Goal: Book appointment/travel/reservation

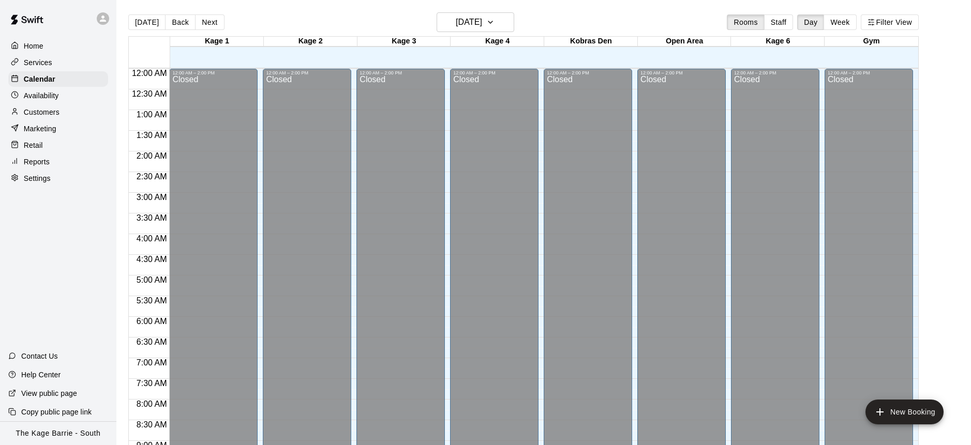
scroll to position [574, 0]
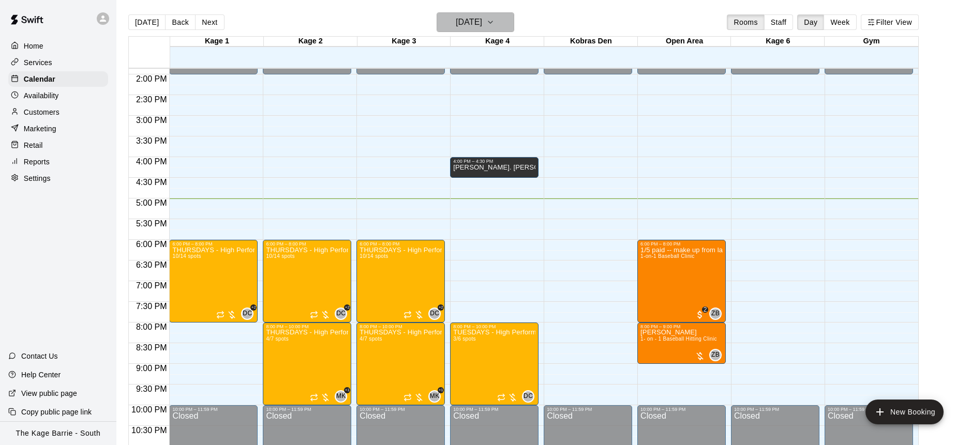
click at [494, 24] on icon "button" at bounding box center [490, 22] width 8 height 12
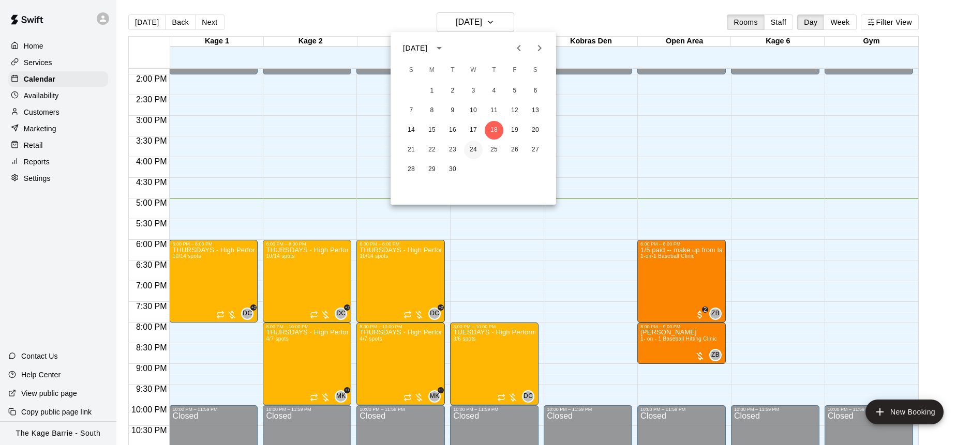
click at [473, 151] on button "24" at bounding box center [473, 150] width 19 height 19
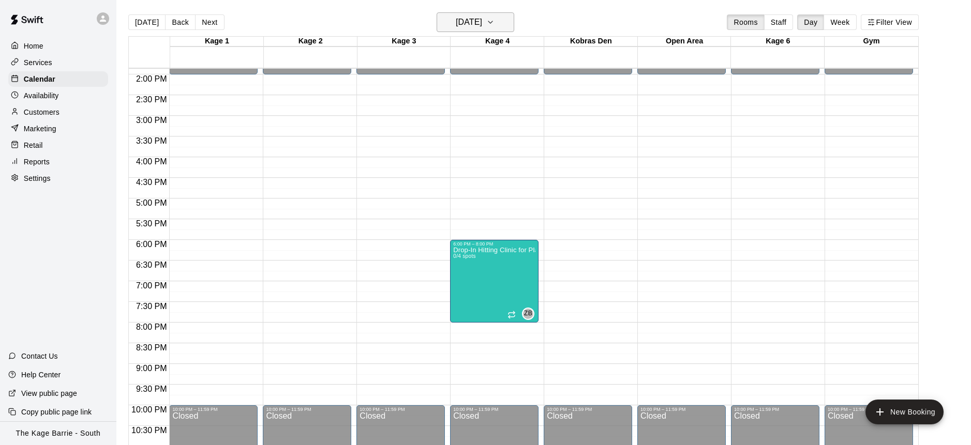
click at [514, 24] on button "[DATE]" at bounding box center [476, 22] width 78 height 20
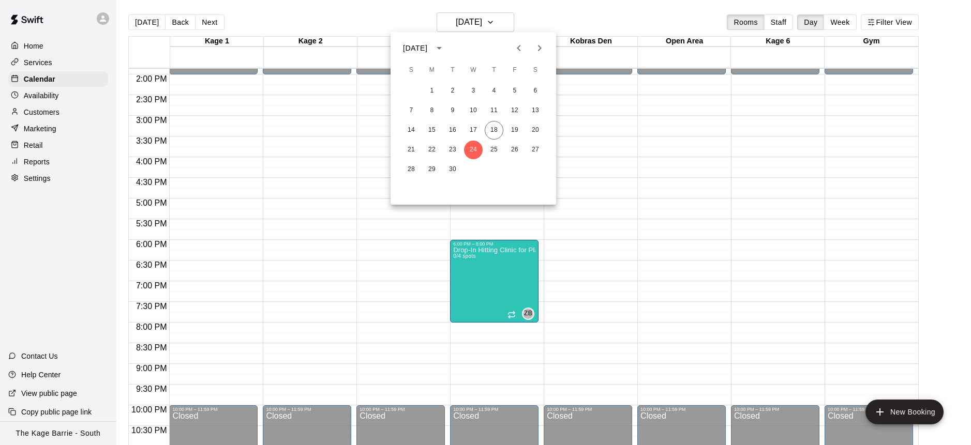
click at [539, 54] on button "Next month" at bounding box center [539, 48] width 21 height 21
click at [475, 95] on button "1" at bounding box center [473, 91] width 19 height 19
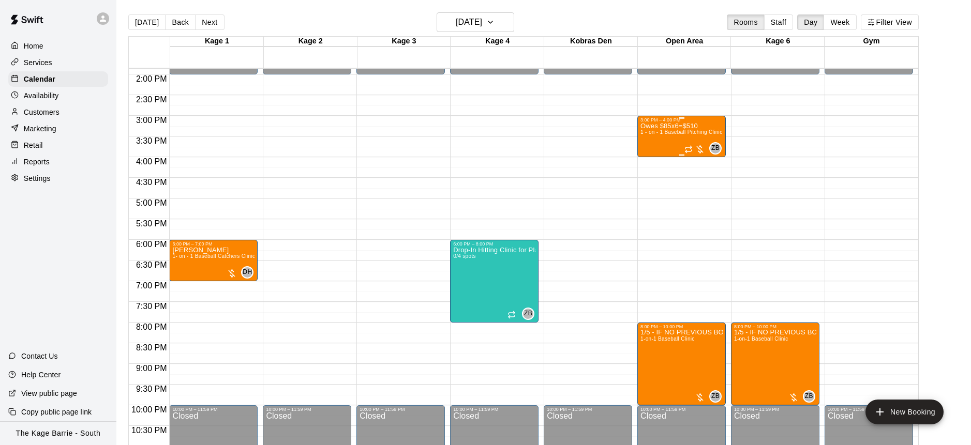
click at [659, 126] on p "Owes $85x6=$510" at bounding box center [681, 126] width 82 height 0
click at [651, 132] on icon "edit" at bounding box center [650, 137] width 12 height 12
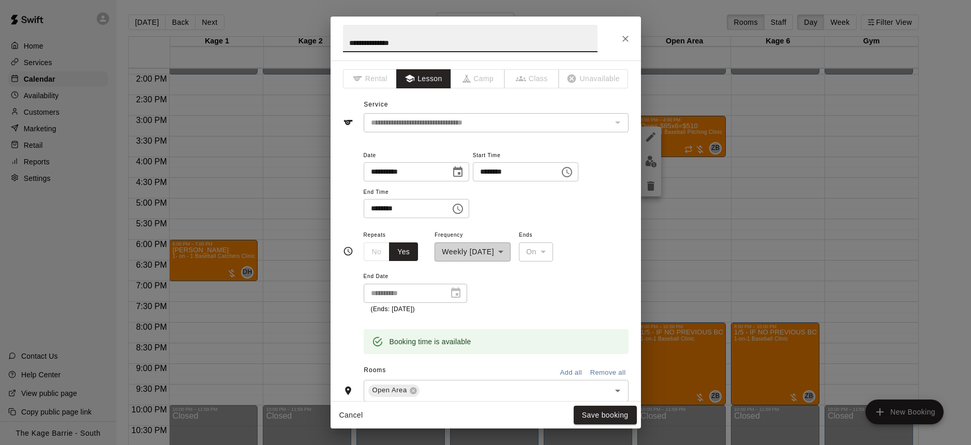
click at [428, 43] on input "**********" at bounding box center [470, 38] width 254 height 27
drag, startPoint x: 408, startPoint y: 42, endPoint x: 343, endPoint y: 39, distance: 64.7
click at [343, 39] on input "**********" at bounding box center [470, 38] width 254 height 27
click at [609, 414] on button "Save booking" at bounding box center [605, 415] width 63 height 19
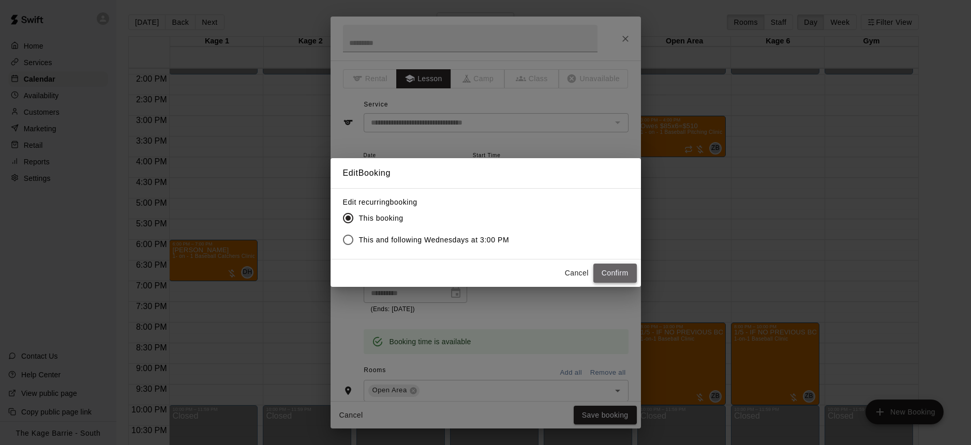
click at [616, 273] on button "Confirm" at bounding box center [614, 273] width 43 height 19
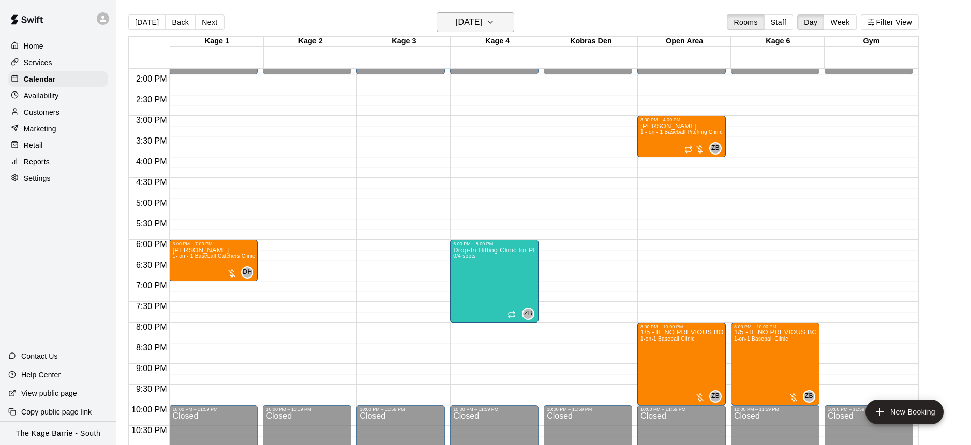
click at [494, 25] on icon "button" at bounding box center [490, 22] width 8 height 12
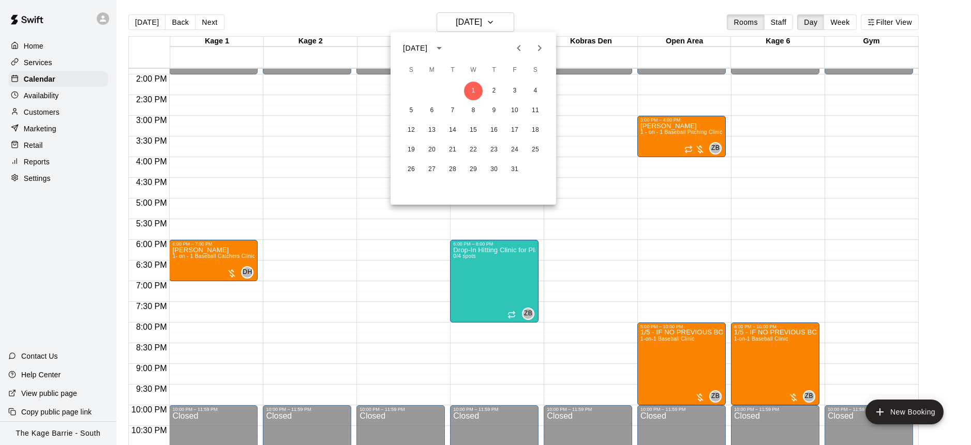
click at [522, 48] on icon "Previous month" at bounding box center [519, 48] width 12 height 12
click at [472, 146] on button "24" at bounding box center [473, 150] width 19 height 19
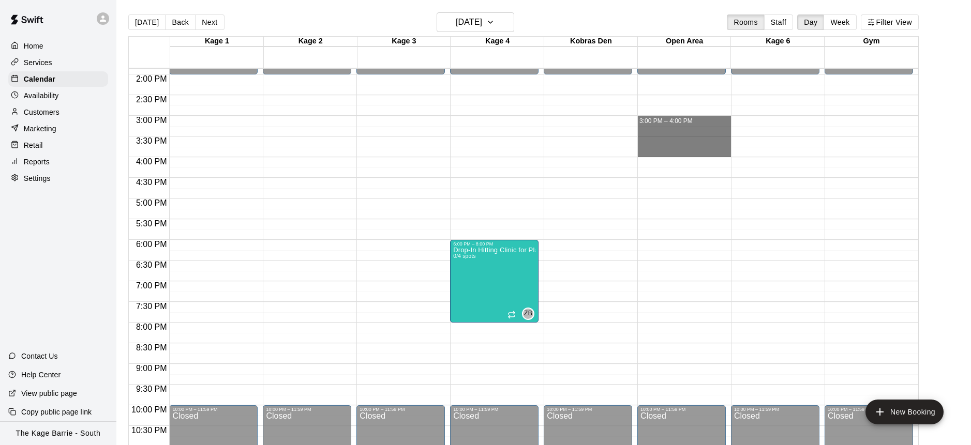
drag, startPoint x: 679, startPoint y: 118, endPoint x: 683, endPoint y: 148, distance: 30.8
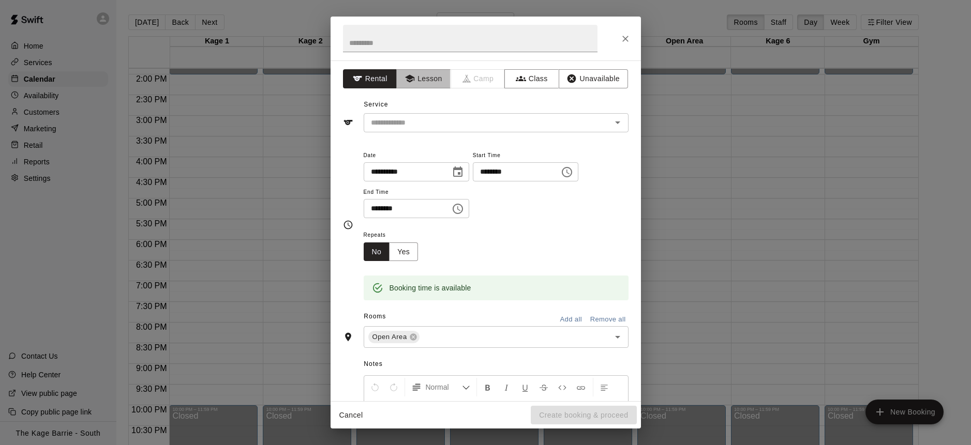
drag, startPoint x: 433, startPoint y: 82, endPoint x: 462, endPoint y: 107, distance: 38.9
click at [432, 82] on button "Lesson" at bounding box center [423, 78] width 54 height 19
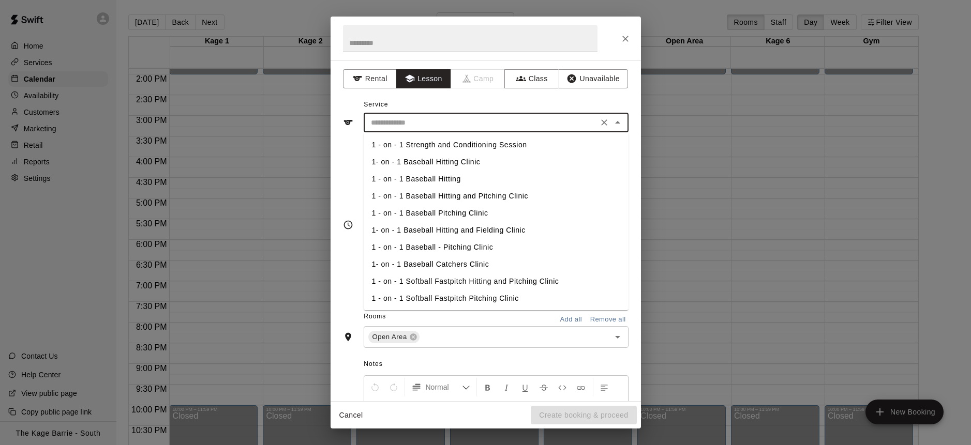
click at [473, 127] on input "text" at bounding box center [481, 122] width 228 height 13
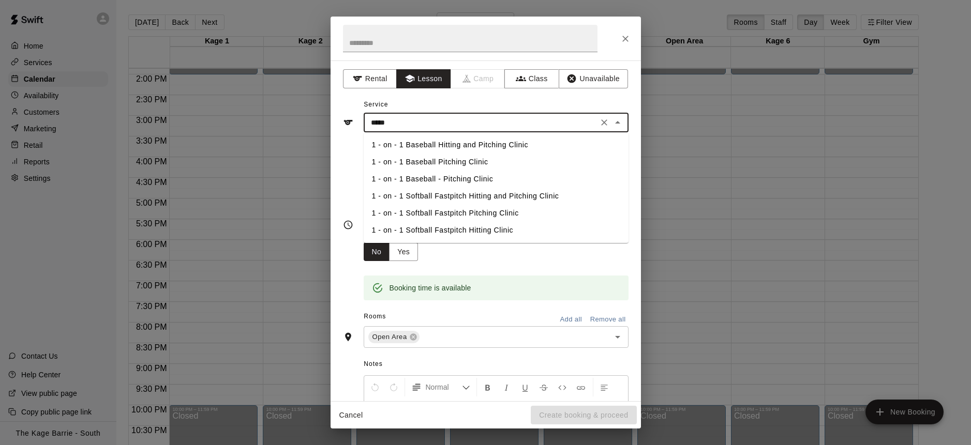
drag, startPoint x: 488, startPoint y: 183, endPoint x: 483, endPoint y: 182, distance: 5.8
click at [488, 183] on li "1 - on - 1 Baseball - Pitching Clinic" at bounding box center [496, 179] width 265 height 17
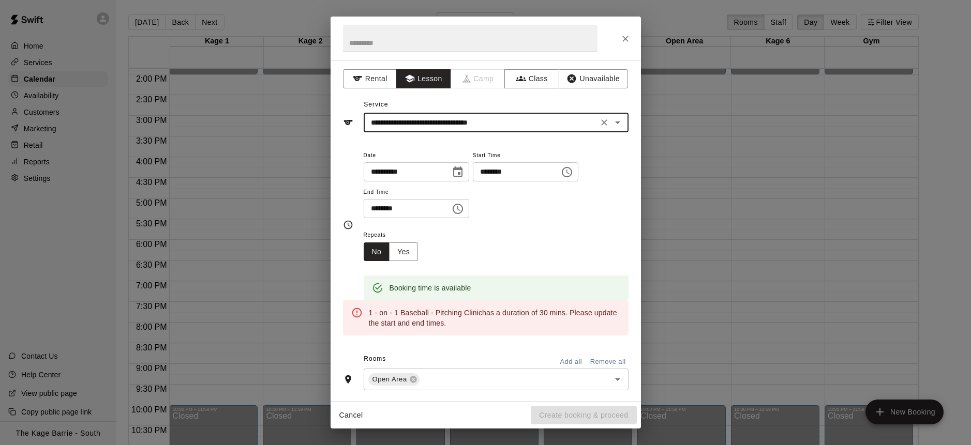
click at [618, 119] on icon "Open" at bounding box center [617, 122] width 12 height 12
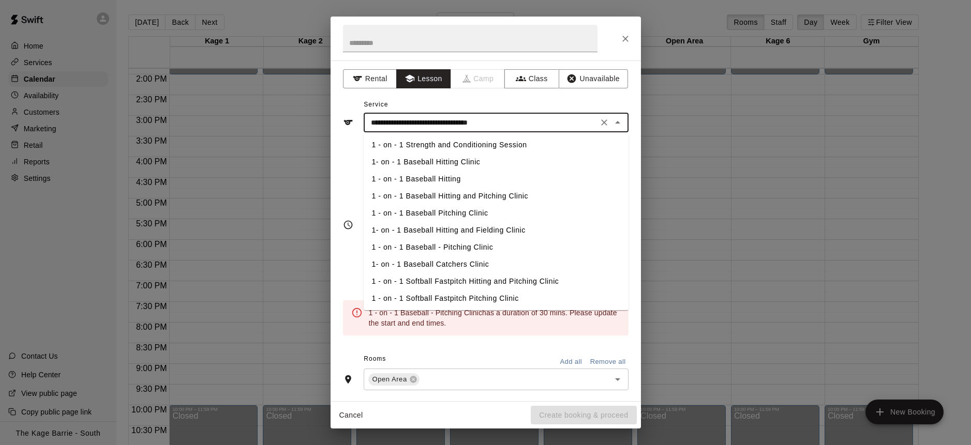
click at [484, 212] on li "1 - on - 1 Baseball Pitching Clinic" at bounding box center [496, 213] width 265 height 17
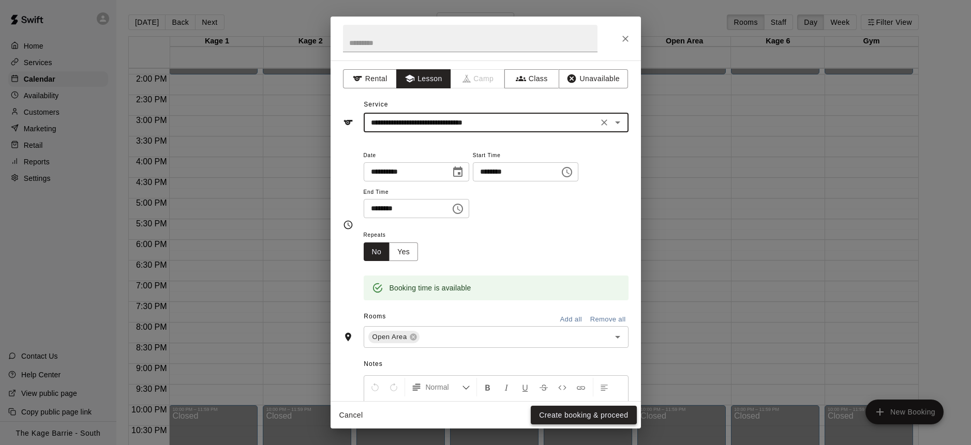
type input "**********"
click at [586, 416] on button "Create booking & proceed" at bounding box center [584, 415] width 106 height 19
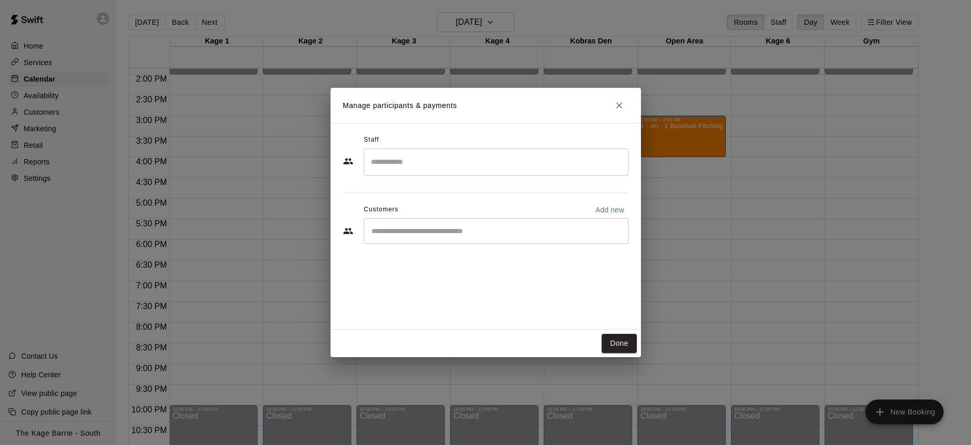
click at [408, 164] on input "Search staff" at bounding box center [496, 162] width 256 height 18
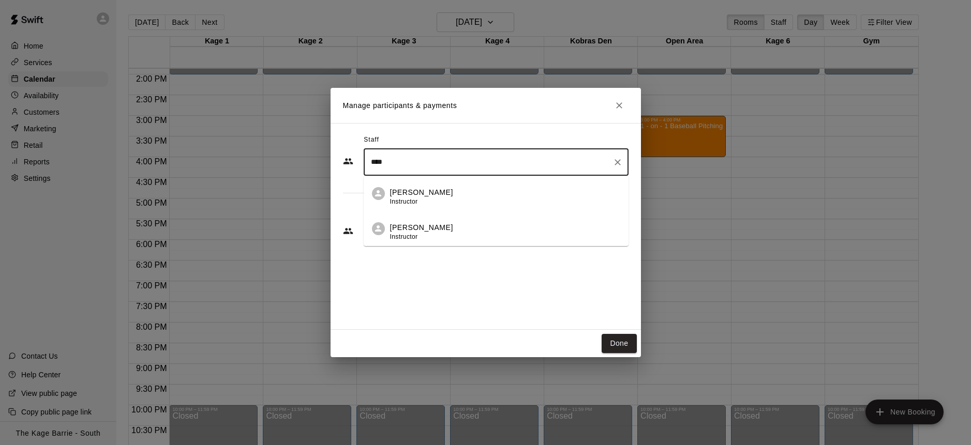
click at [442, 193] on div "[PERSON_NAME] Instructor" at bounding box center [505, 197] width 230 height 20
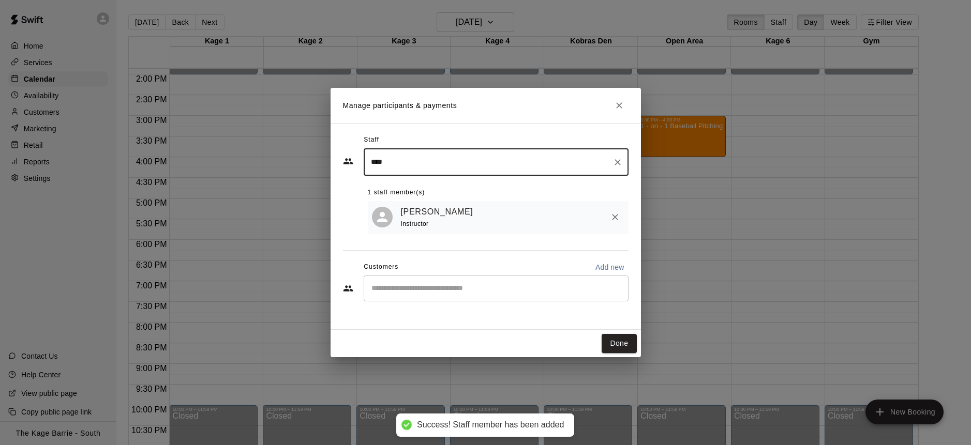
type input "****"
click at [475, 293] on input "Start typing to search customers..." at bounding box center [496, 288] width 256 height 10
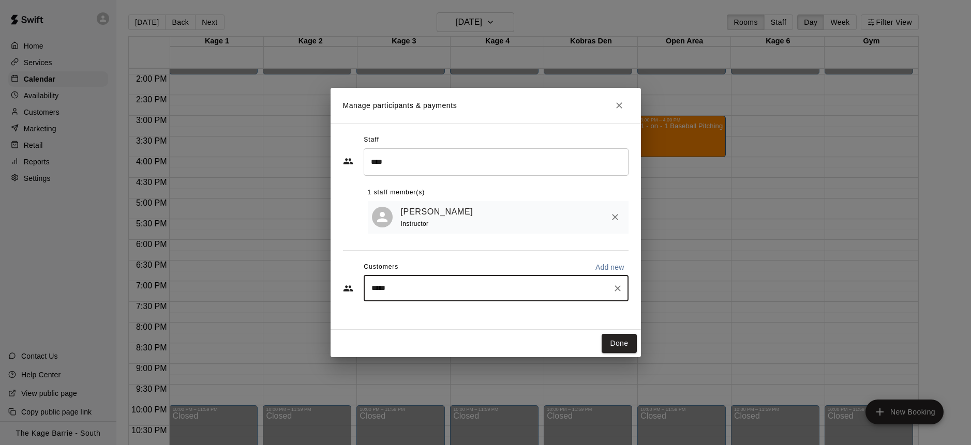
type input "******"
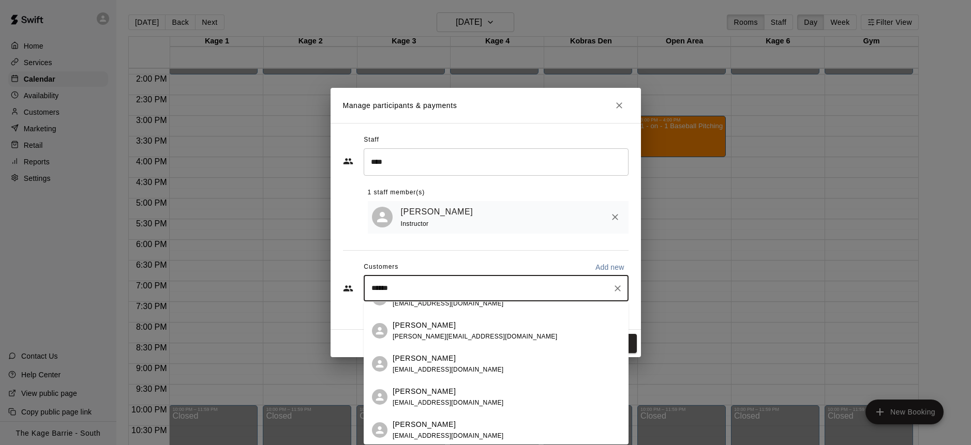
scroll to position [22, 0]
click at [497, 363] on div "[PERSON_NAME] [EMAIL_ADDRESS][DOMAIN_NAME]" at bounding box center [507, 363] width 228 height 22
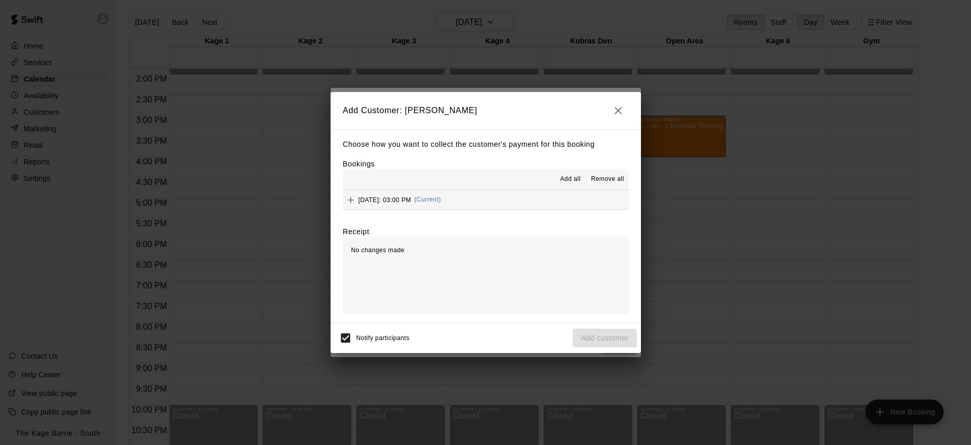
click at [573, 182] on span "Add all" at bounding box center [570, 179] width 21 height 10
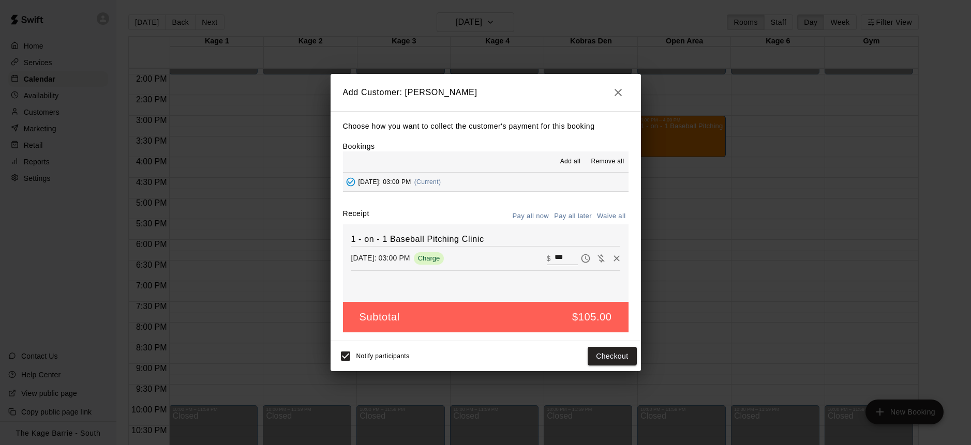
click at [581, 215] on button "Pay all later" at bounding box center [572, 216] width 43 height 16
click at [620, 356] on button "Add customer" at bounding box center [605, 356] width 64 height 19
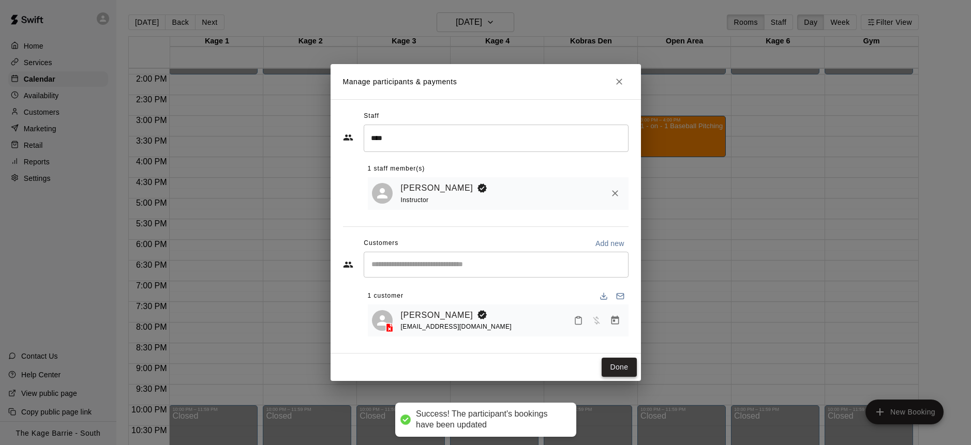
click at [622, 363] on button "Done" at bounding box center [619, 367] width 35 height 19
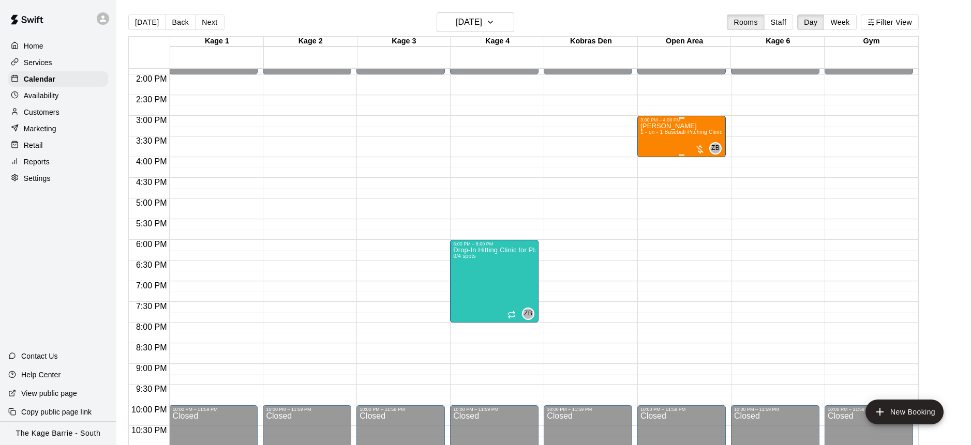
click at [663, 138] on div "[PERSON_NAME] 1 - on - 1 Baseball Pitching Clinic" at bounding box center [681, 345] width 82 height 445
click at [650, 133] on icon "edit" at bounding box center [650, 133] width 9 height 9
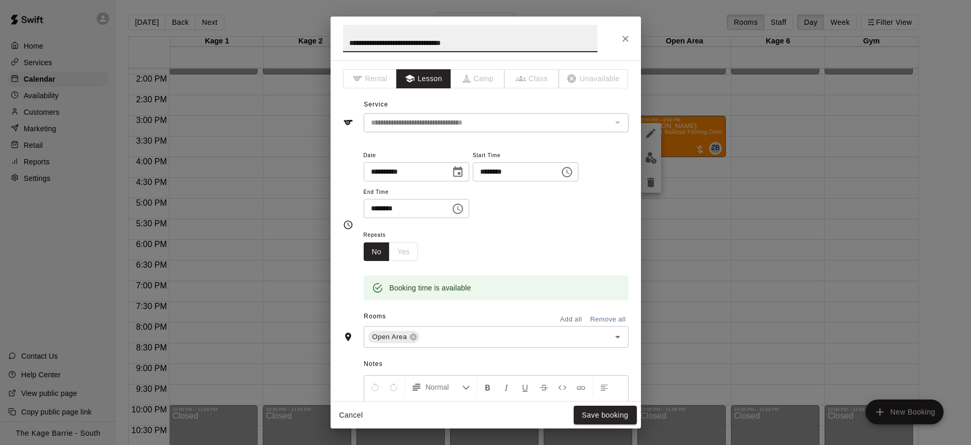
drag, startPoint x: 476, startPoint y: 41, endPoint x: 226, endPoint y: 9, distance: 251.9
click at [226, 9] on div "**********" at bounding box center [485, 222] width 971 height 445
type input "**********"
click at [604, 416] on button "Save booking" at bounding box center [605, 415] width 63 height 19
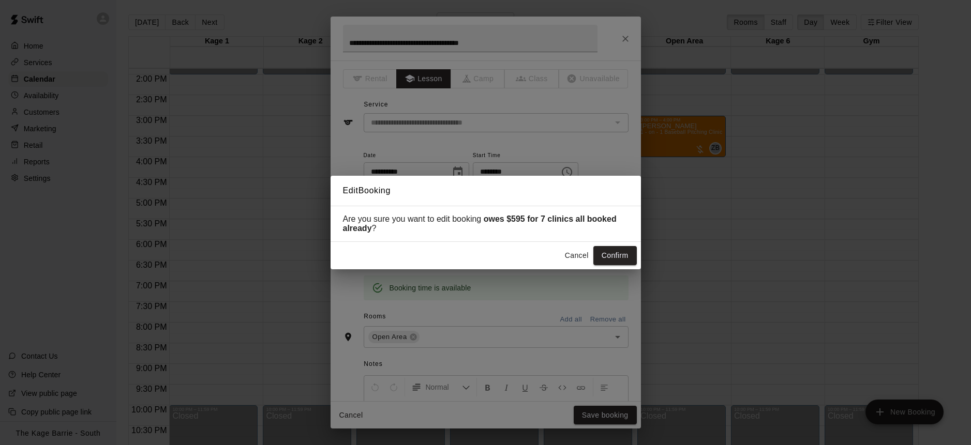
click at [619, 256] on button "Confirm" at bounding box center [614, 255] width 43 height 19
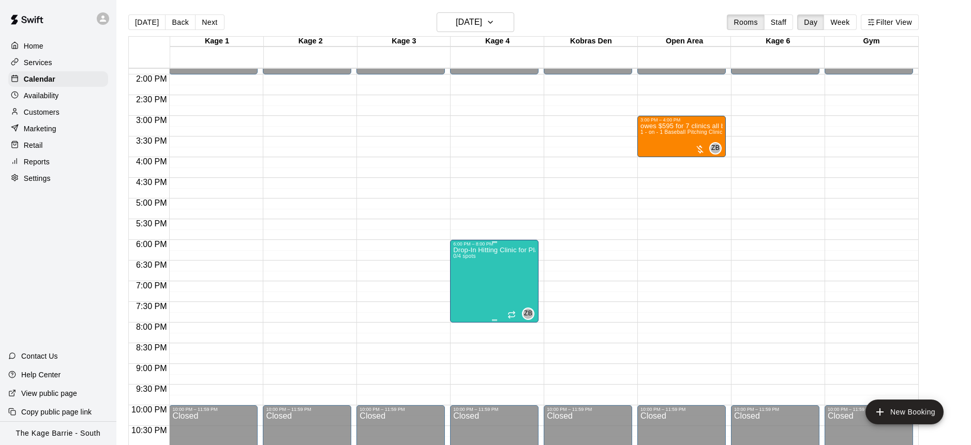
click at [463, 283] on img "edit" at bounding box center [464, 282] width 12 height 12
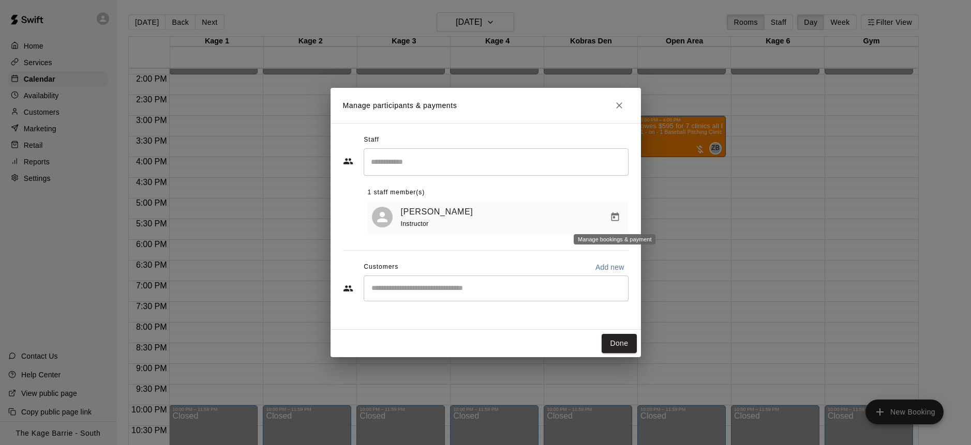
click at [612, 214] on icon "Manage bookings & payment" at bounding box center [615, 217] width 8 height 9
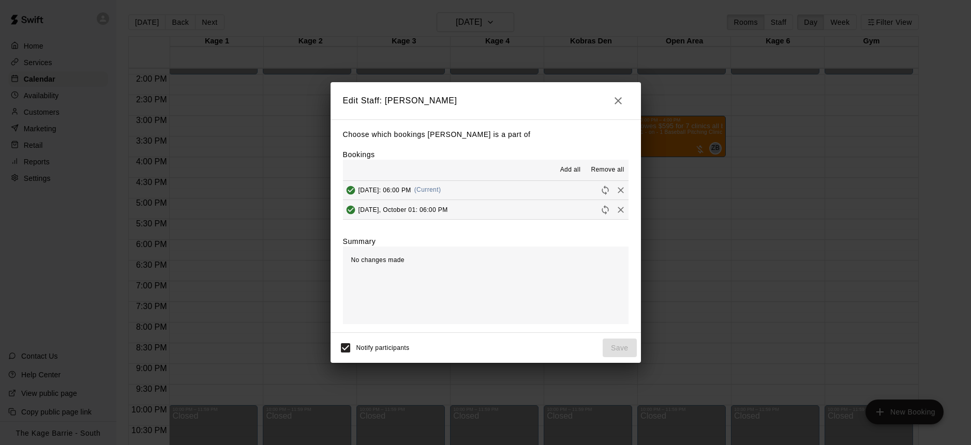
click at [611, 170] on span "Remove all" at bounding box center [607, 170] width 33 height 10
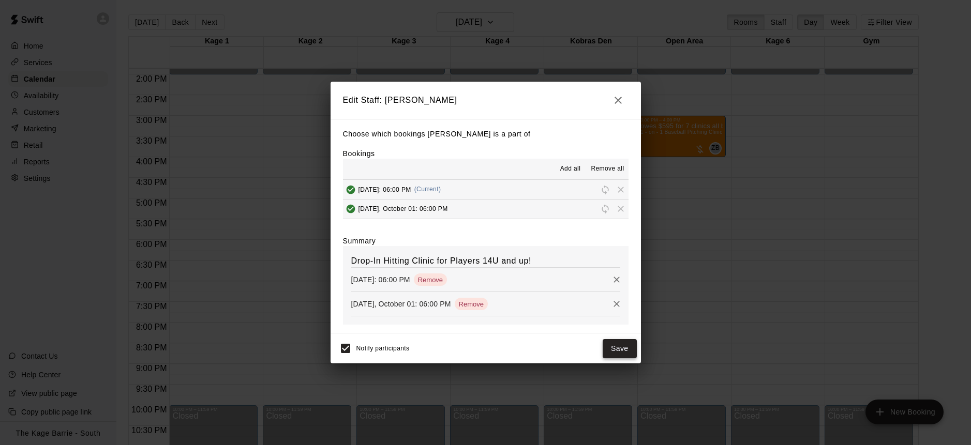
click at [624, 353] on button "Save" at bounding box center [620, 348] width 34 height 19
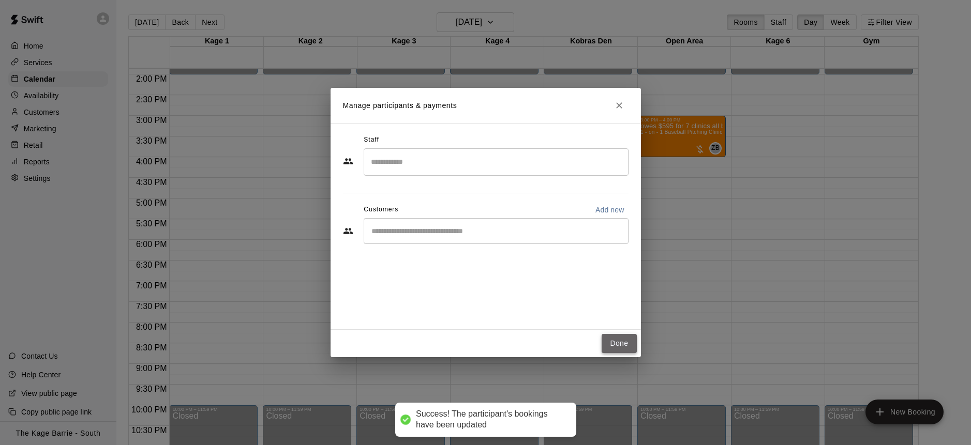
click at [617, 337] on button "Done" at bounding box center [619, 343] width 35 height 19
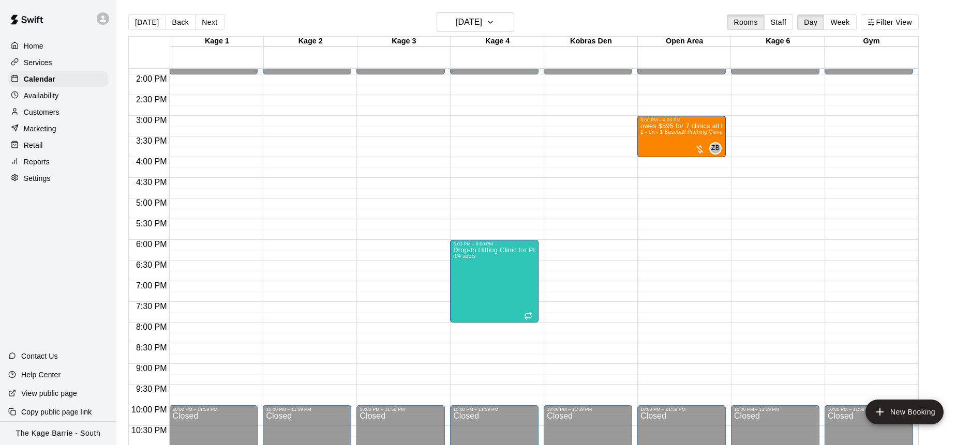
click at [175, 22] on button "Back" at bounding box center [180, 22] width 31 height 16
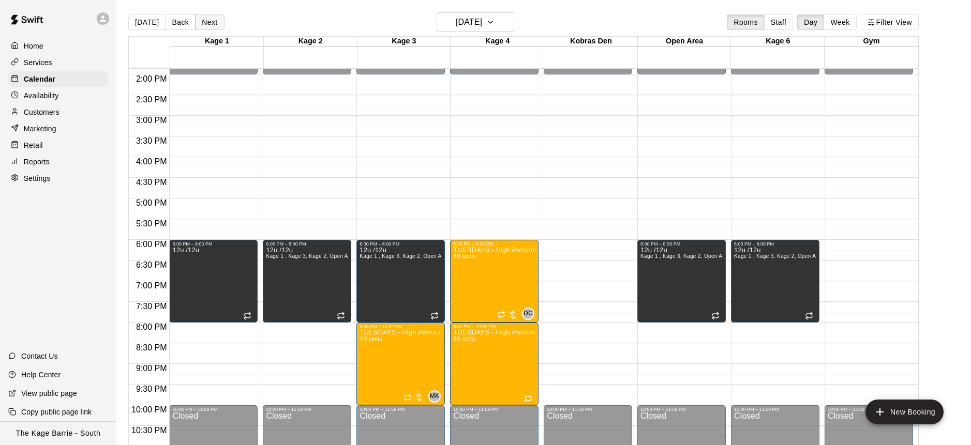
click at [212, 23] on button "Next" at bounding box center [209, 22] width 29 height 16
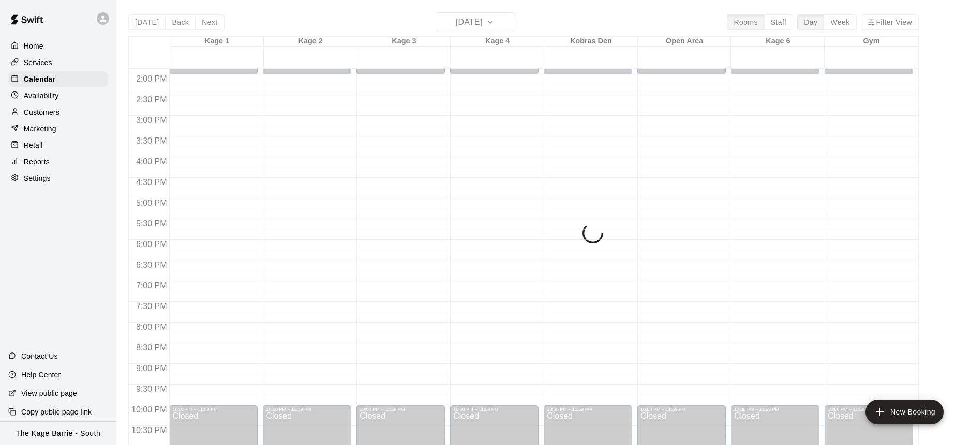
click at [213, 23] on button "Next" at bounding box center [209, 22] width 29 height 16
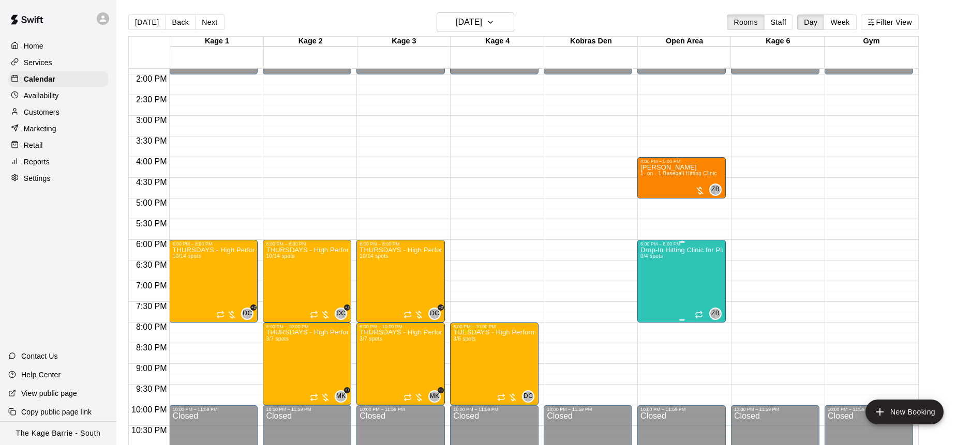
click at [652, 282] on img "edit" at bounding box center [651, 282] width 12 height 12
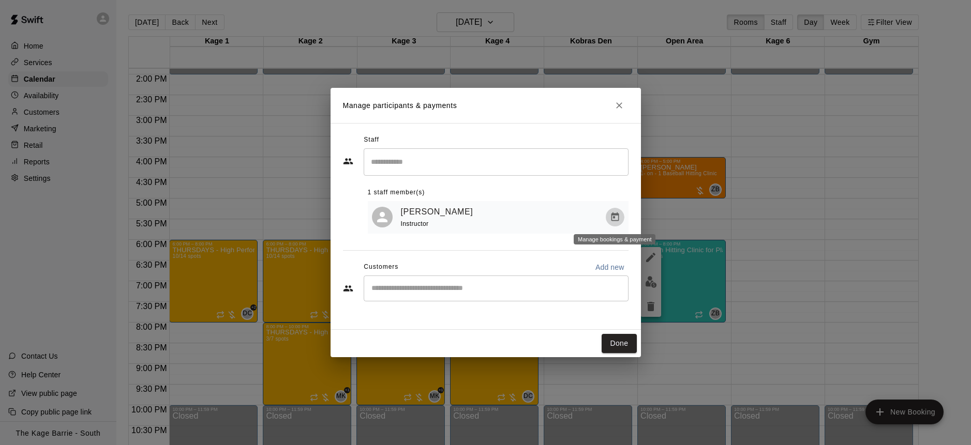
click at [616, 221] on icon "Manage bookings & payment" at bounding box center [615, 217] width 8 height 9
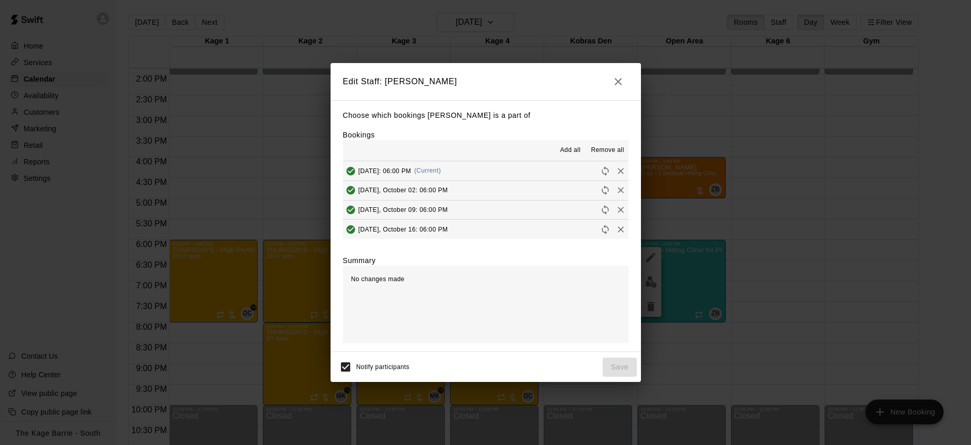
click at [618, 149] on span "Remove all" at bounding box center [607, 150] width 33 height 10
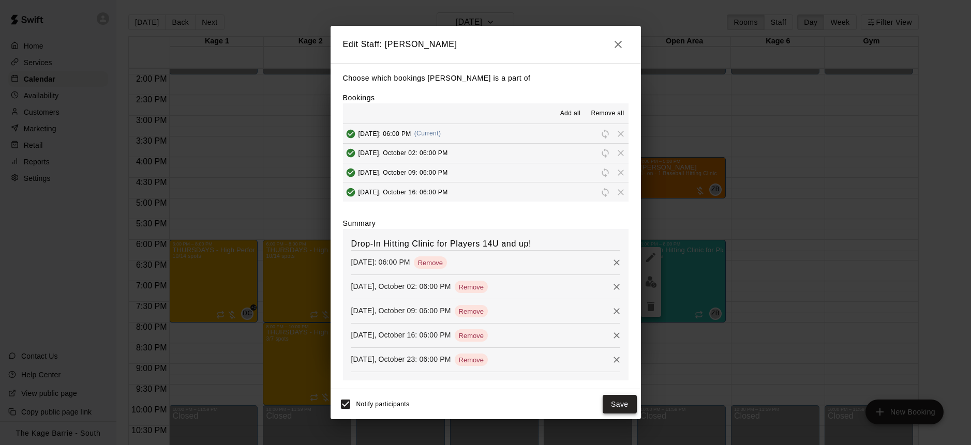
click at [625, 403] on button "Save" at bounding box center [620, 404] width 34 height 19
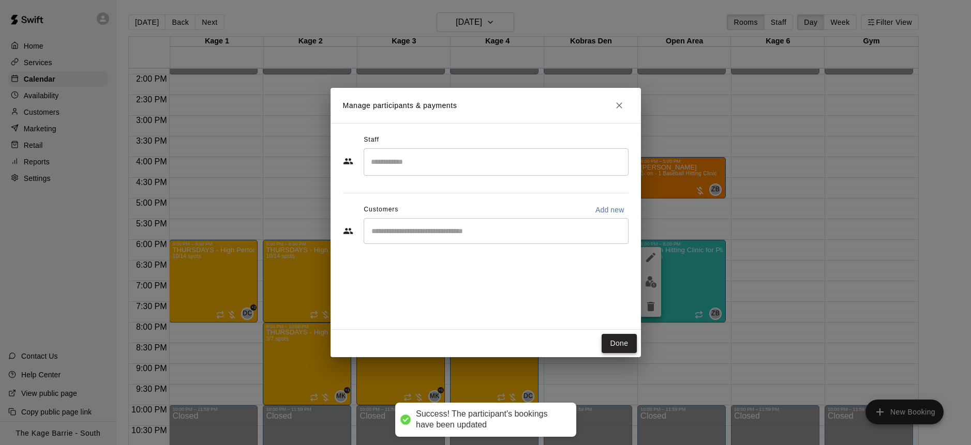
click at [623, 347] on button "Done" at bounding box center [619, 343] width 35 height 19
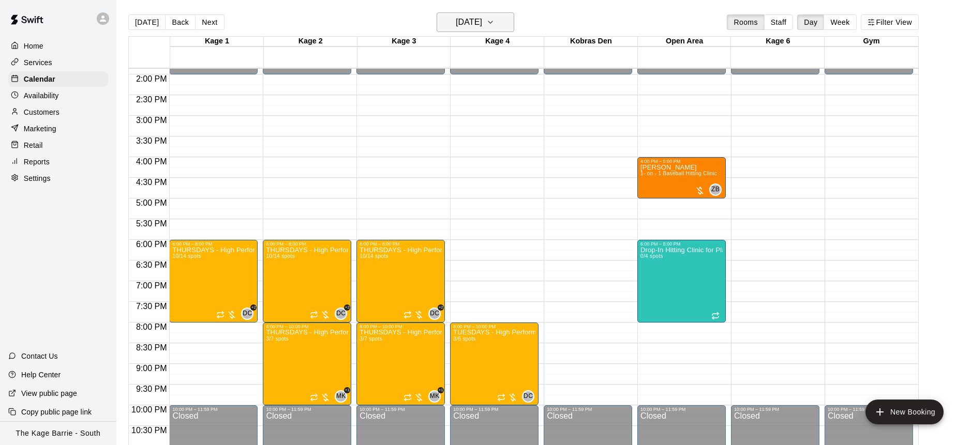
click at [494, 23] on icon "button" at bounding box center [490, 22] width 8 height 12
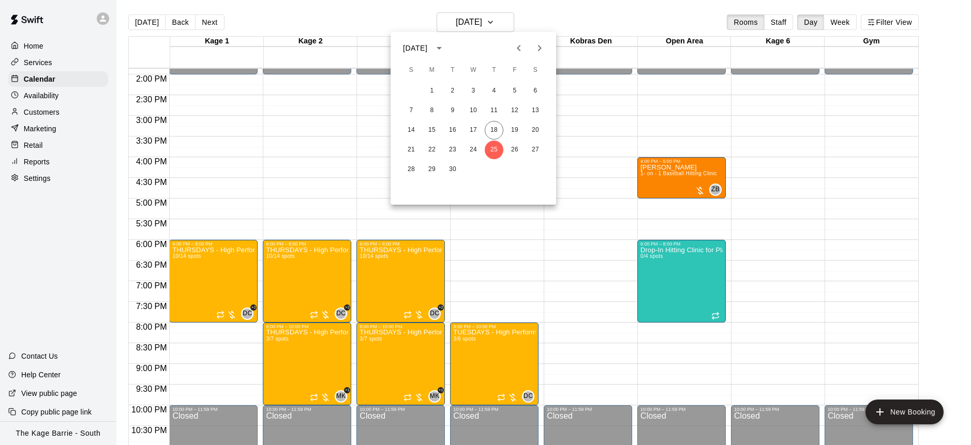
click at [630, 99] on div at bounding box center [485, 222] width 971 height 445
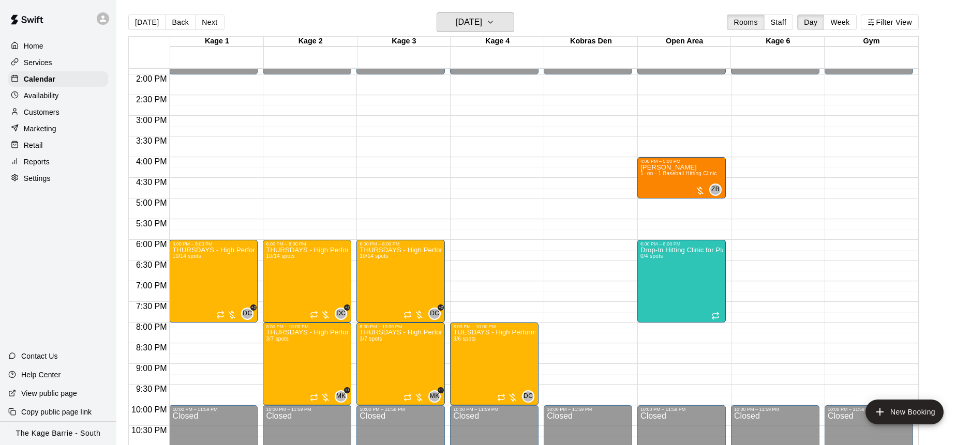
scroll to position [572, 0]
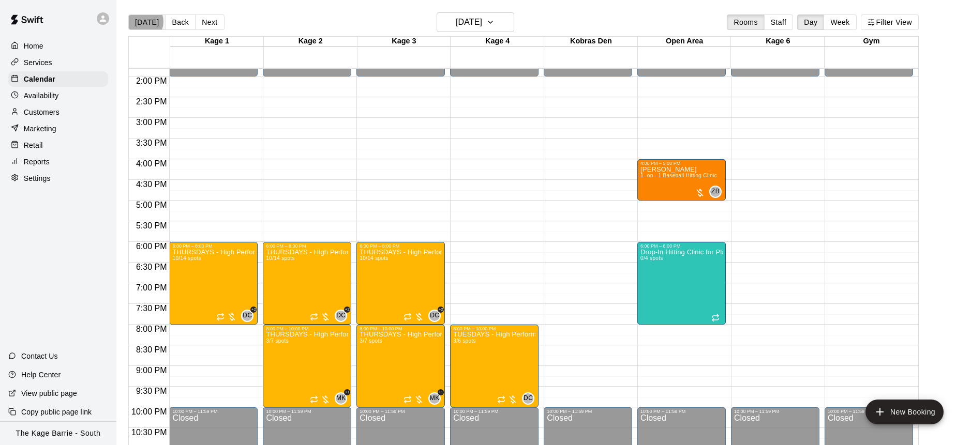
click at [142, 22] on button "[DATE]" at bounding box center [146, 22] width 37 height 16
